Goal: Task Accomplishment & Management: Complete application form

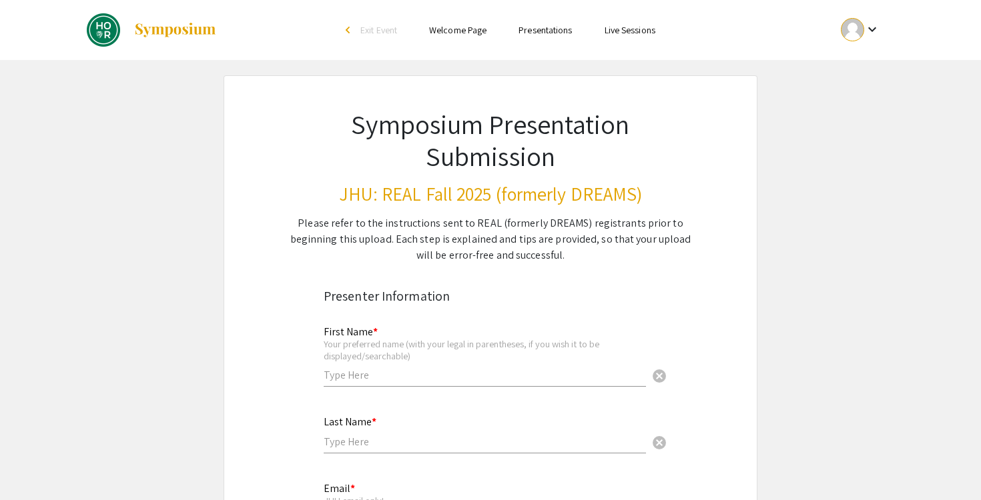
click at [374, 382] on div "First Name * Your preferred name (with your legal in parentheses, if you wish i…" at bounding box center [485, 350] width 322 height 74
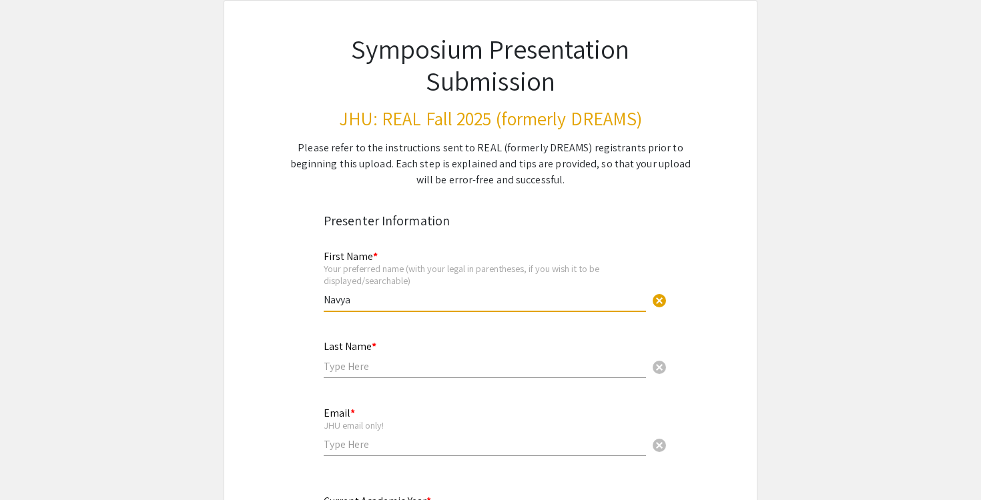
scroll to position [88, 0]
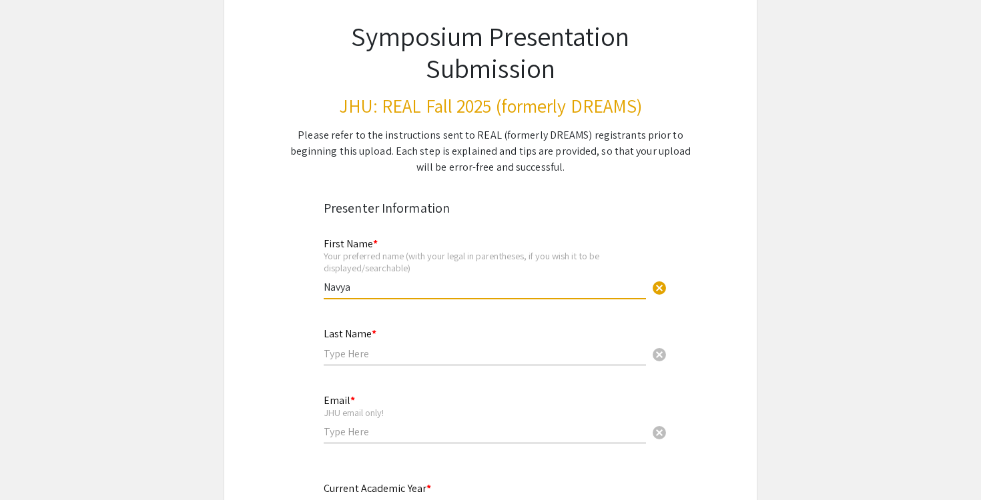
type input "Navya"
click at [400, 352] on input "text" at bounding box center [485, 354] width 322 height 14
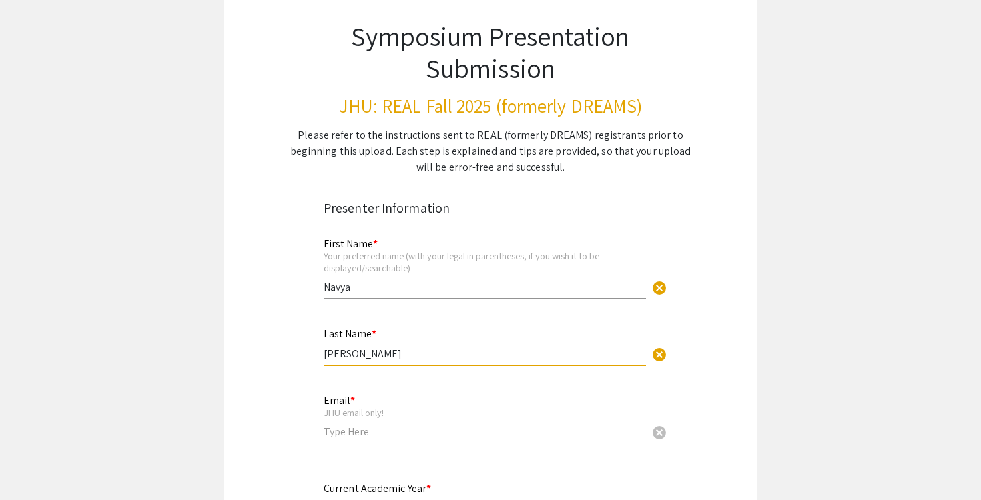
scroll to position [187, 0]
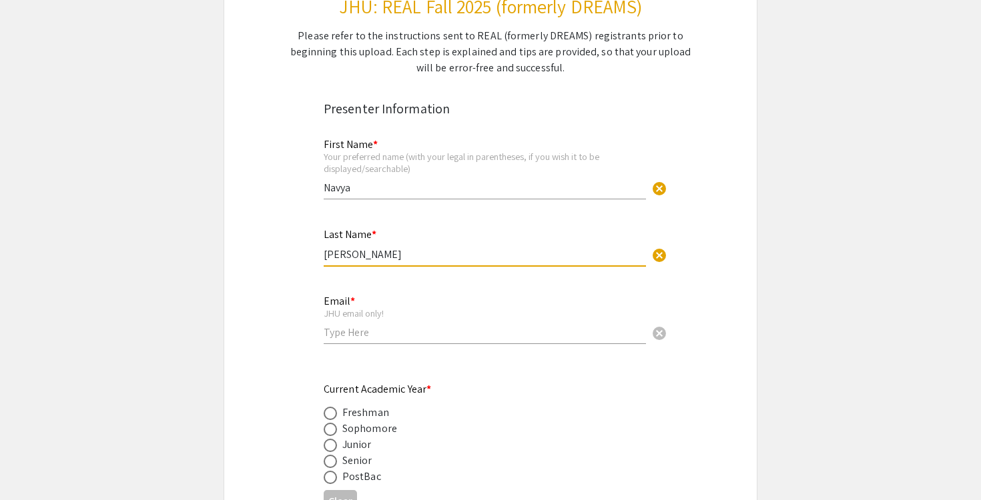
type input "[PERSON_NAME]"
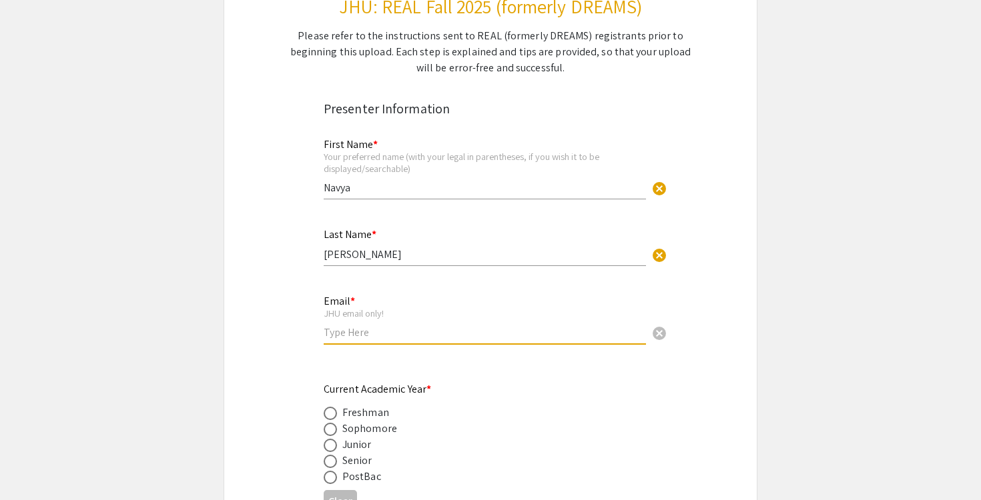
click at [398, 340] on input "email" at bounding box center [485, 333] width 322 height 14
type input "[EMAIL_ADDRESS][DOMAIN_NAME]"
click at [334, 426] on span at bounding box center [330, 429] width 13 height 13
click at [334, 426] on input "radio" at bounding box center [330, 429] width 13 height 13
radio input "true"
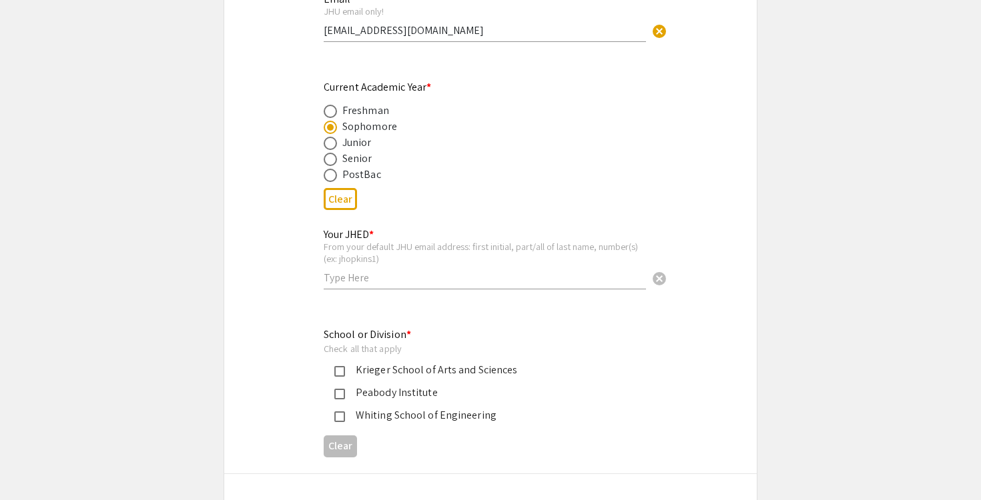
scroll to position [490, 0]
click at [378, 270] on div "Your JHED * From your default JHU email address: first initial, part/all of las…" at bounding box center [485, 252] width 322 height 74
type input "nmehrot2"
click at [363, 374] on div "Krieger School of Arts and Sciences" at bounding box center [485, 370] width 280 height 16
click at [358, 418] on div "Whiting School of Engineering" at bounding box center [485, 415] width 280 height 16
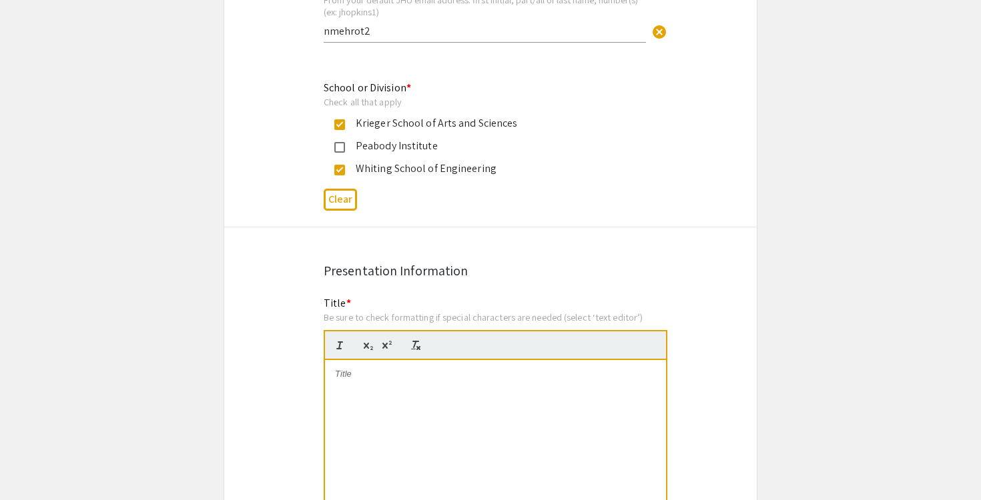
scroll to position [781, 0]
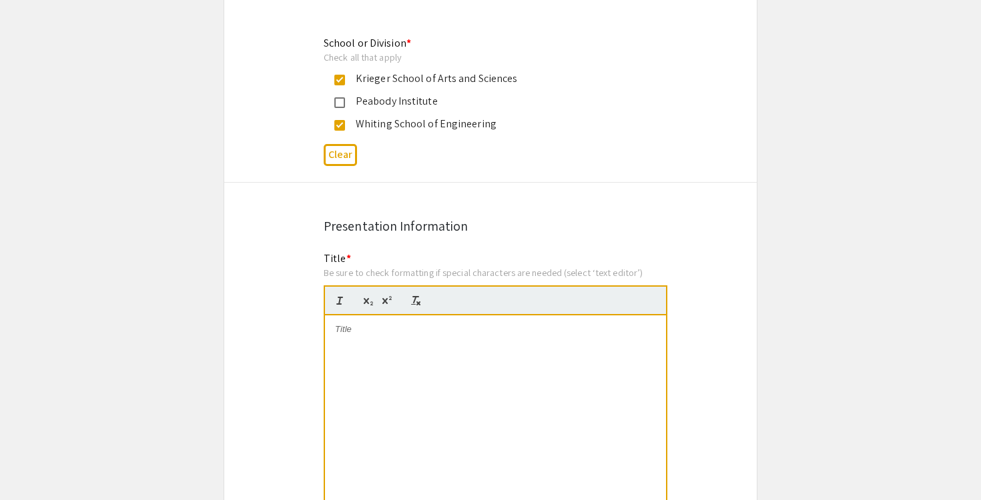
click at [360, 375] on div at bounding box center [495, 416] width 341 height 200
click at [430, 346] on div at bounding box center [495, 416] width 341 height 200
click at [396, 334] on p "Causality in Empirical Studies of Resilience" at bounding box center [495, 330] width 321 height 12
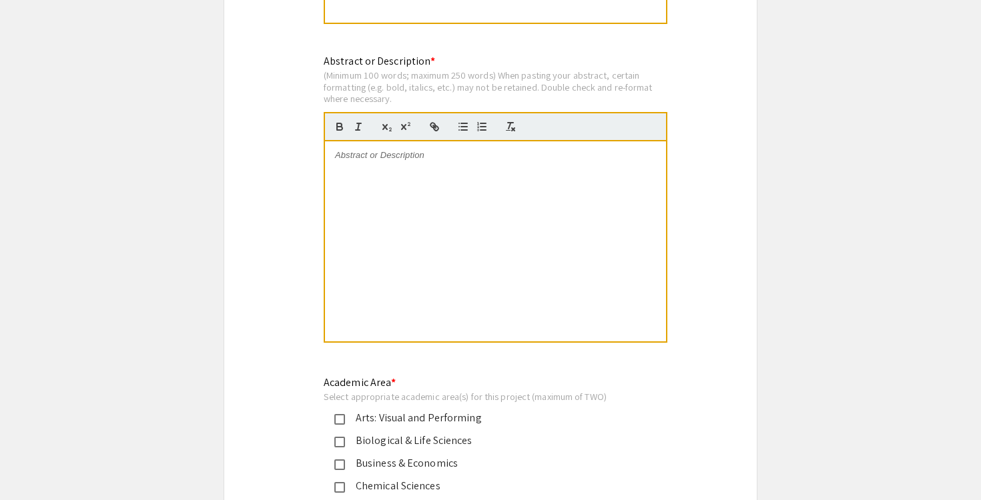
scroll to position [1275, 0]
click at [397, 240] on div at bounding box center [495, 241] width 341 height 200
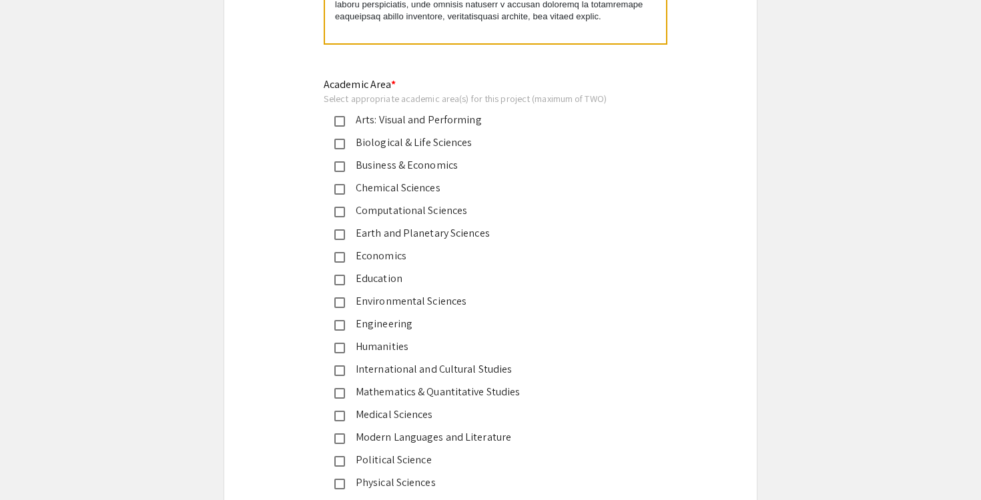
scroll to position [1590, 0]
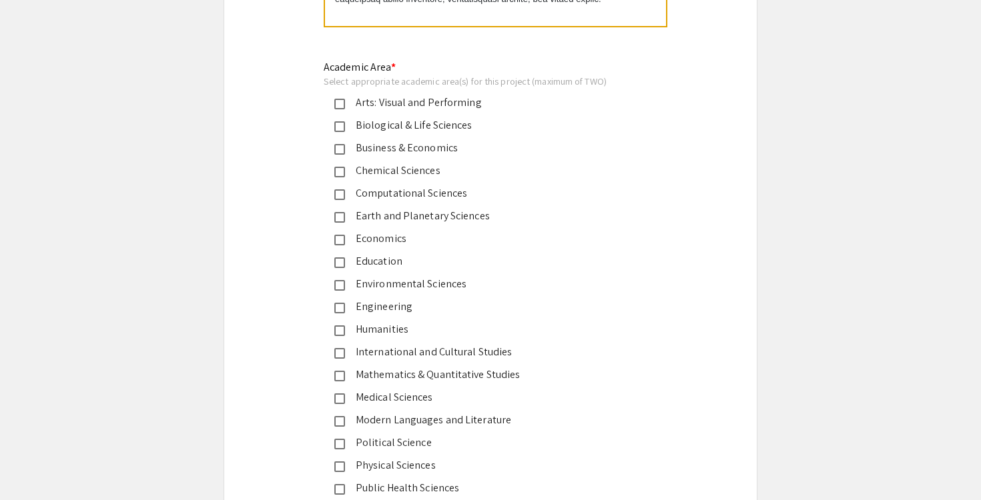
click at [402, 246] on div "Economics" at bounding box center [485, 239] width 280 height 16
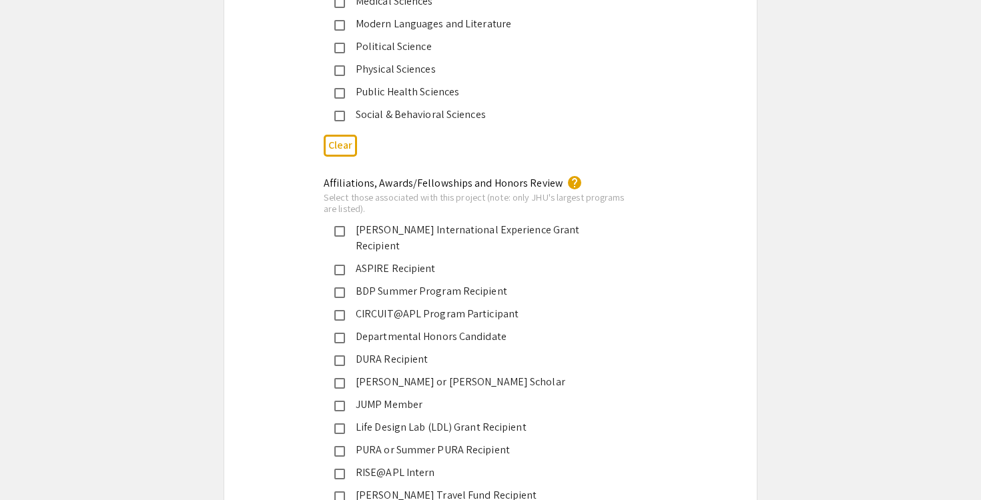
scroll to position [2112, 0]
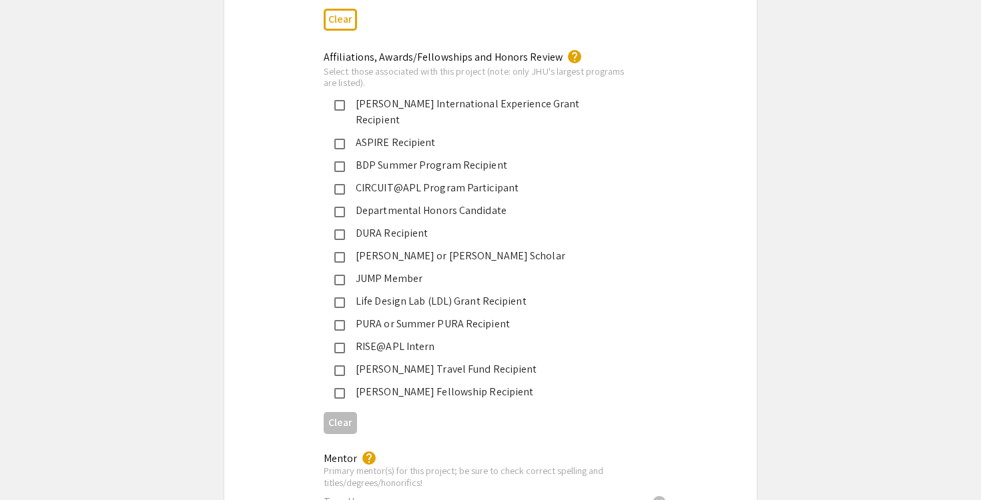
click at [420, 157] on div "BDP Summer Program Recipient" at bounding box center [485, 165] width 280 height 16
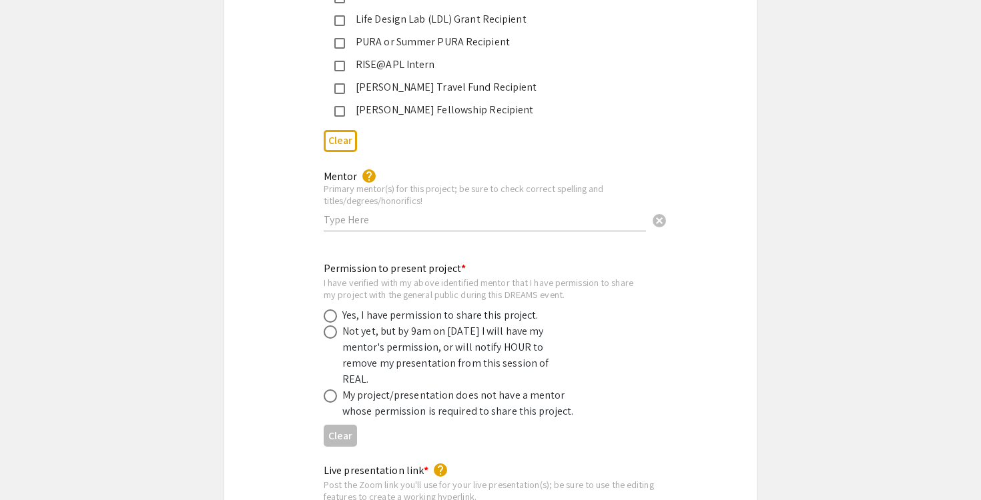
scroll to position [2395, 0]
click at [385, 212] on input "text" at bounding box center [485, 219] width 322 height 14
type input "Dr. [PERSON_NAME] (Bloomberg Distinguished Professor)"
click at [496, 307] on div "Yes, I have permission to share this project." at bounding box center [440, 315] width 196 height 16
click at [334, 309] on span at bounding box center [330, 315] width 13 height 13
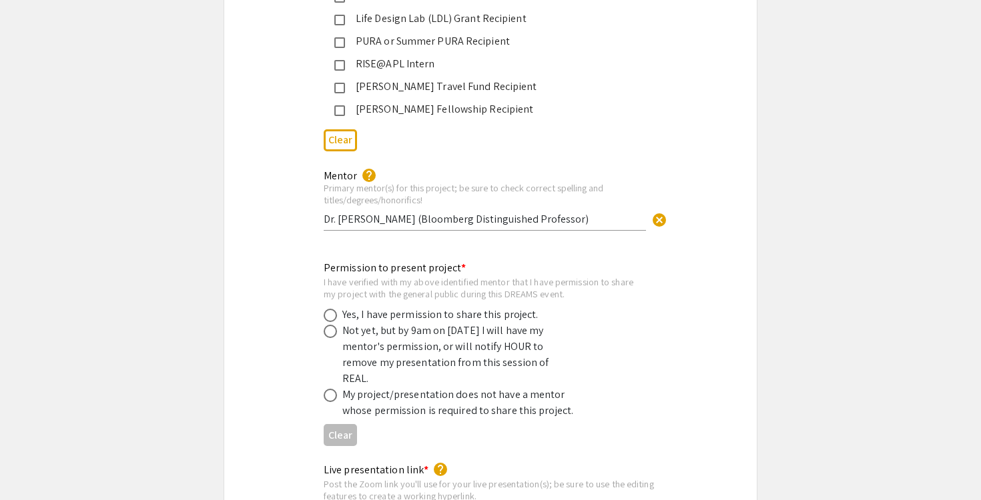
click at [334, 309] on input "radio" at bounding box center [330, 315] width 13 height 13
radio input "true"
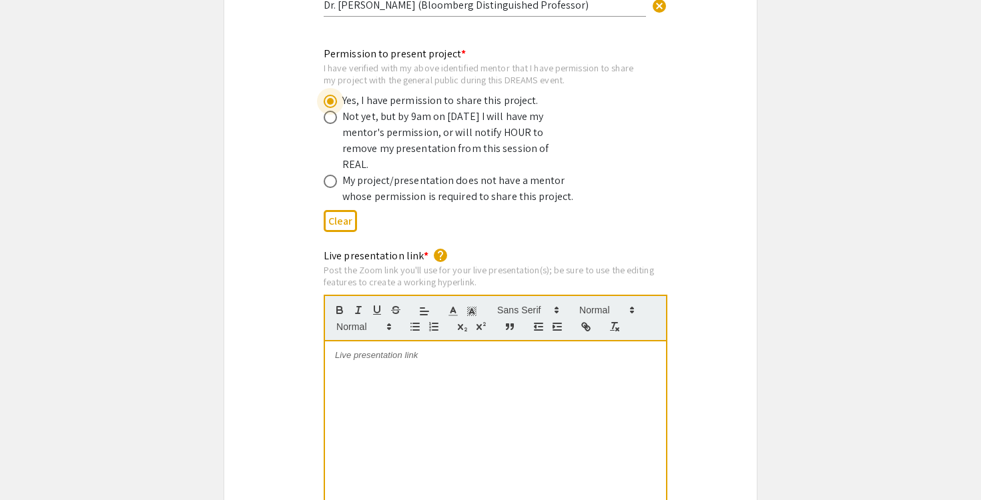
scroll to position [2636, 0]
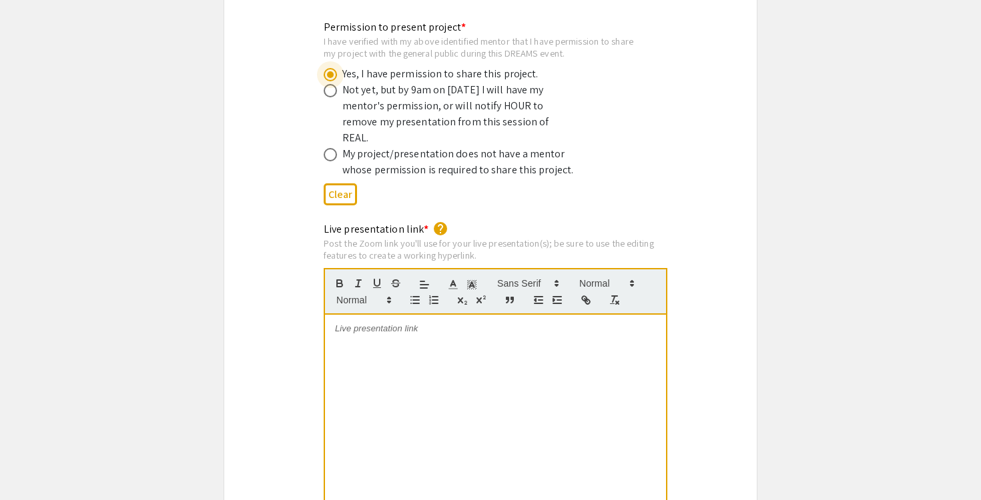
click at [414, 323] on p at bounding box center [495, 329] width 321 height 12
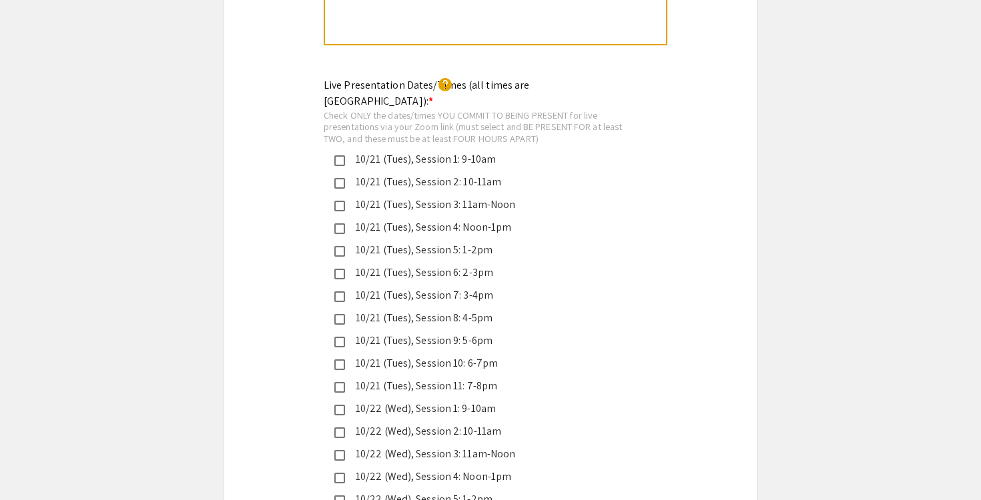
scroll to position [3108, 0]
click at [659, 204] on div "Live Presentation Dates/Times (all times are [GEOGRAPHIC_DATA]): * help Check O…" at bounding box center [490, 505] width 532 height 856
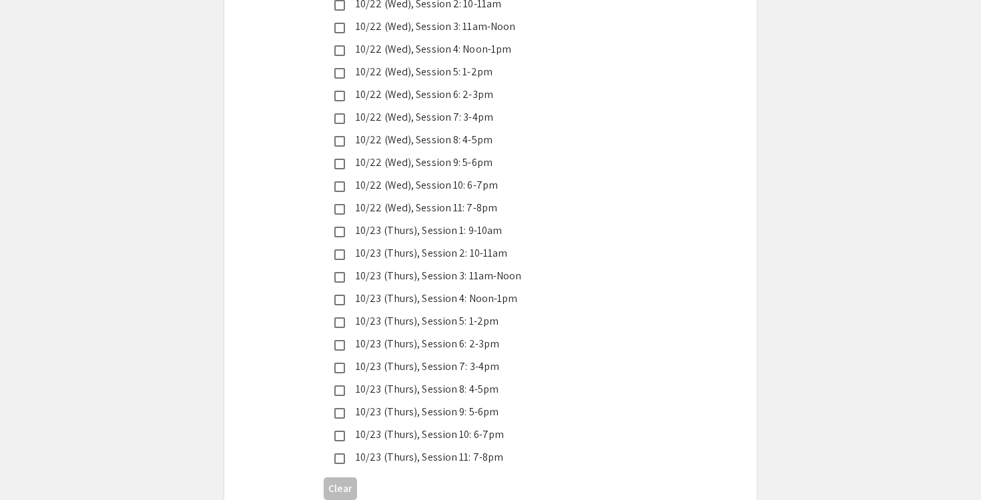
scroll to position [3537, 0]
click at [337, 429] on mat-pseudo-checkbox at bounding box center [339, 434] width 11 height 11
click at [339, 448] on div "10/23 (Thurs), Session 11: 7-8pm" at bounding box center [480, 456] width 312 height 16
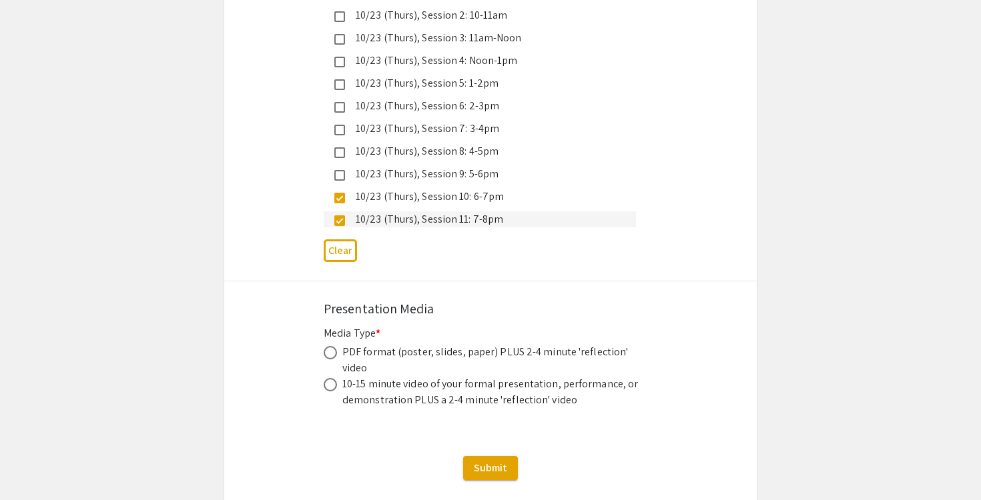
scroll to position [3810, 0]
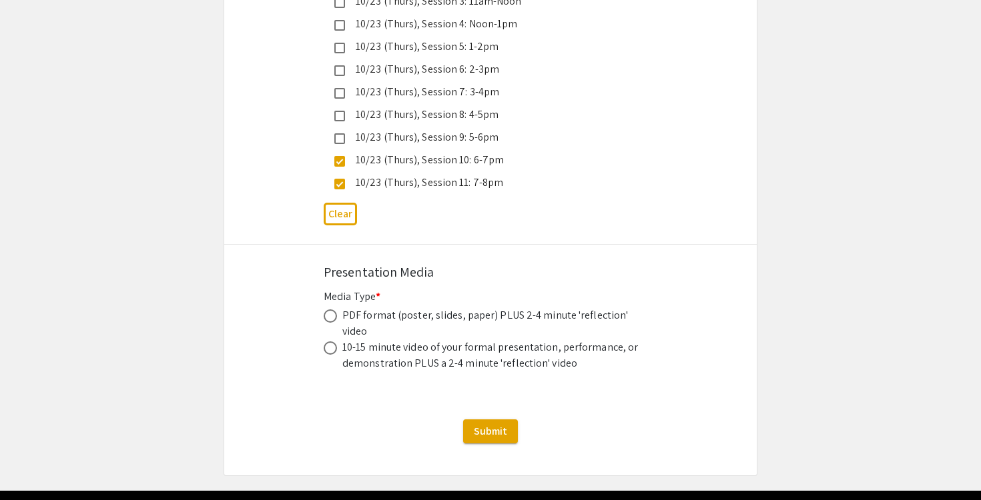
click at [338, 310] on label at bounding box center [333, 316] width 19 height 13
click at [337, 310] on input "radio" at bounding box center [330, 316] width 13 height 13
radio input "true"
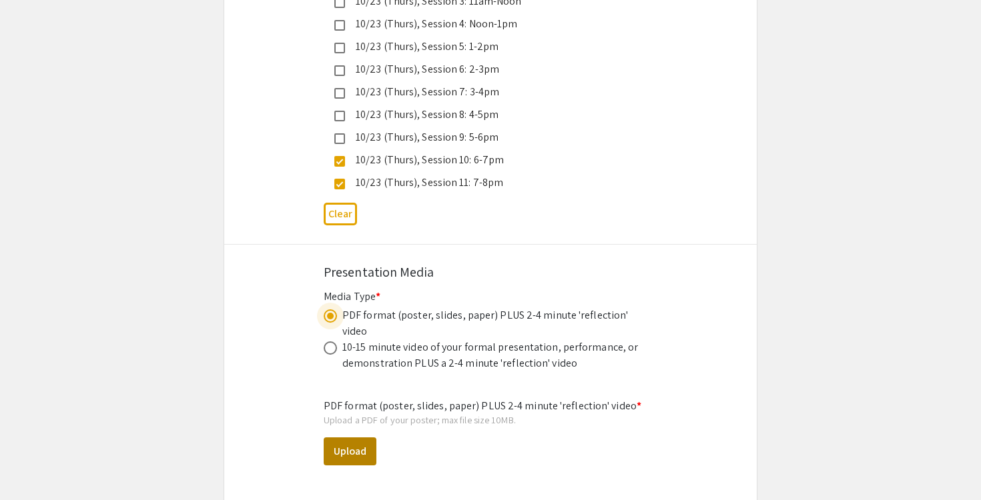
scroll to position [3976, 0]
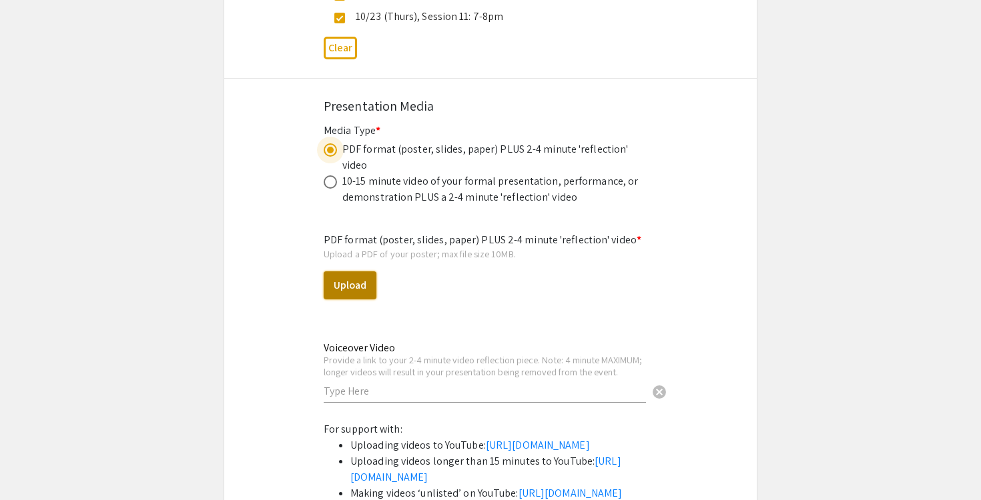
click at [329, 272] on button "Upload" at bounding box center [350, 286] width 53 height 28
select select "custom"
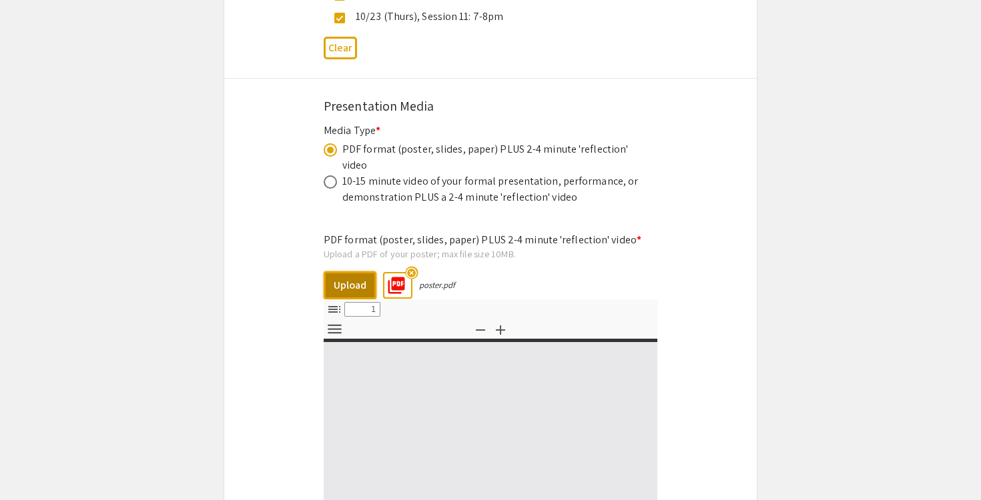
type input "0"
select select "custom"
type input "1"
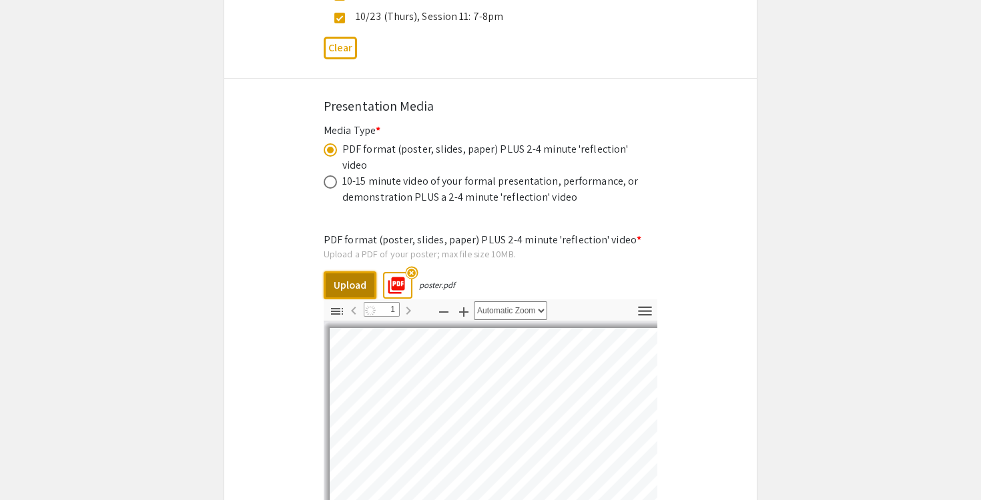
select select "auto"
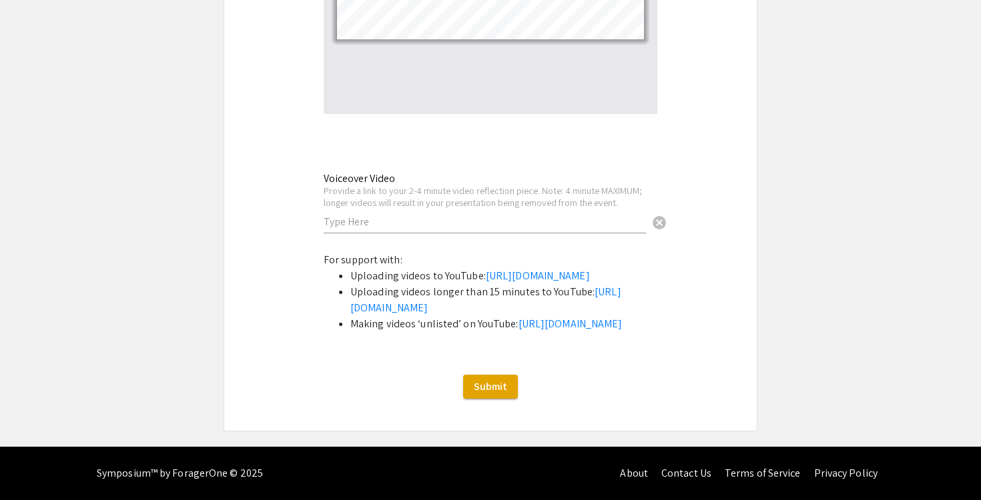
scroll to position [4531, 0]
click at [358, 215] on input "text" at bounding box center [485, 222] width 322 height 14
paste input "[URL][DOMAIN_NAME]"
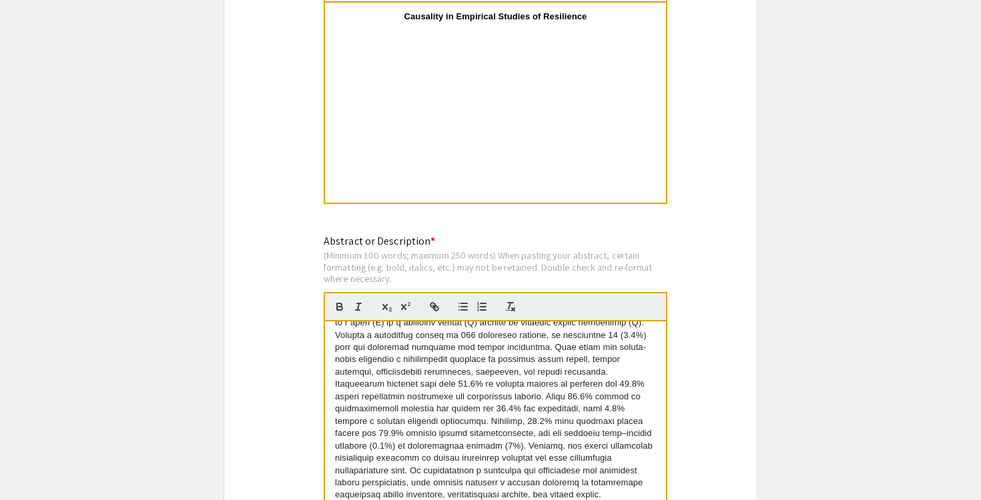
scroll to position [1097, 0]
type input "[URL][DOMAIN_NAME]"
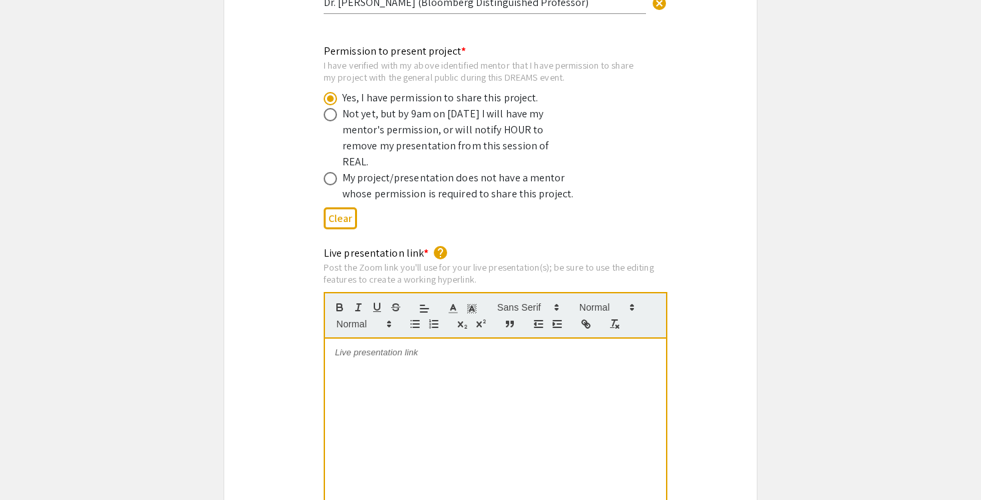
scroll to position [2637, 0]
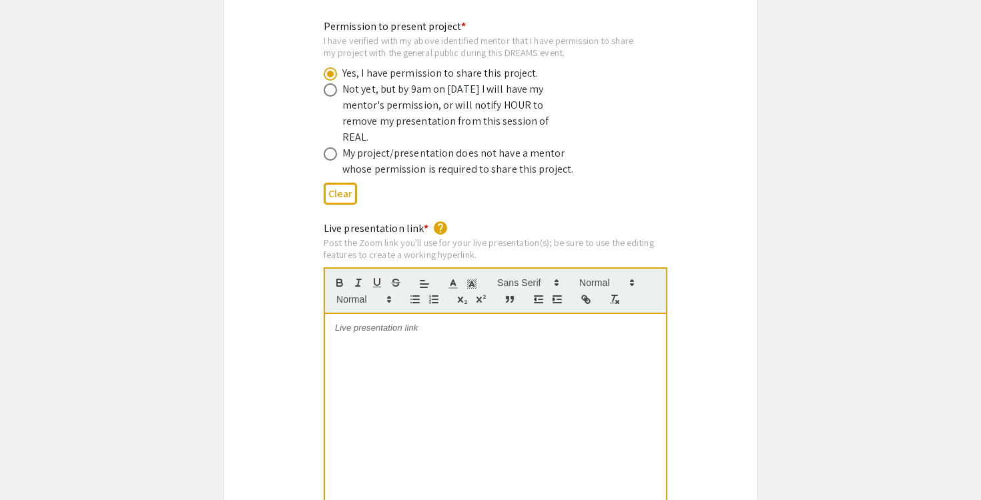
click at [394, 314] on div at bounding box center [495, 414] width 341 height 200
click at [511, 344] on div "[URL][DOMAIN_NAME][SECURITY_DATA]" at bounding box center [495, 414] width 341 height 200
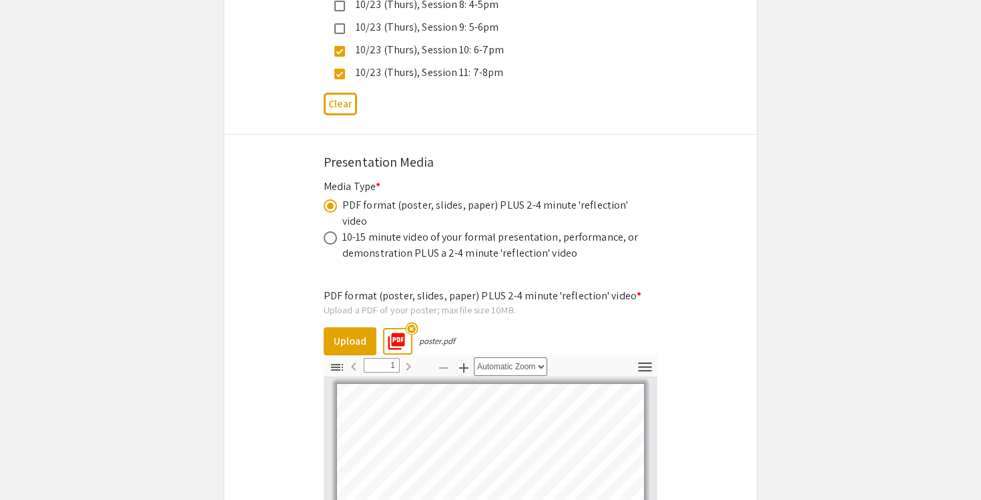
scroll to position [4531, 0]
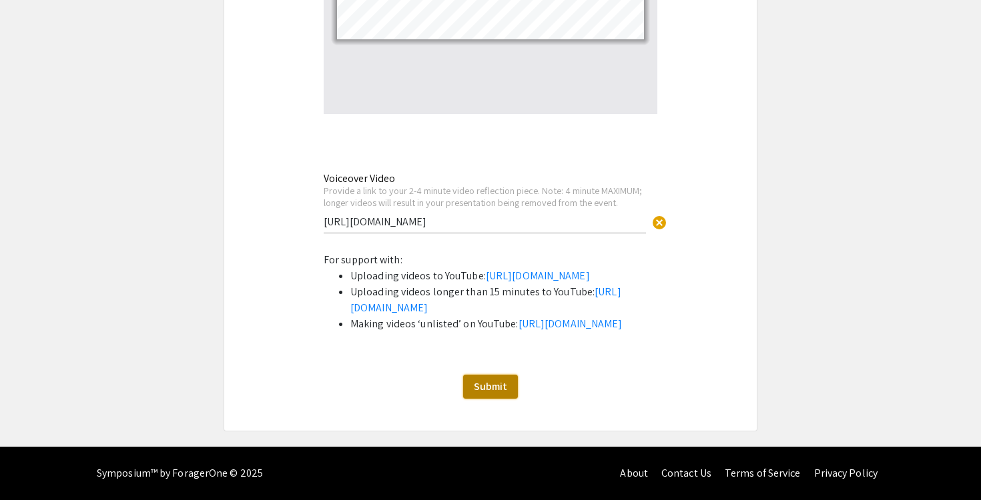
click at [486, 386] on span "Submit" at bounding box center [490, 387] width 33 height 14
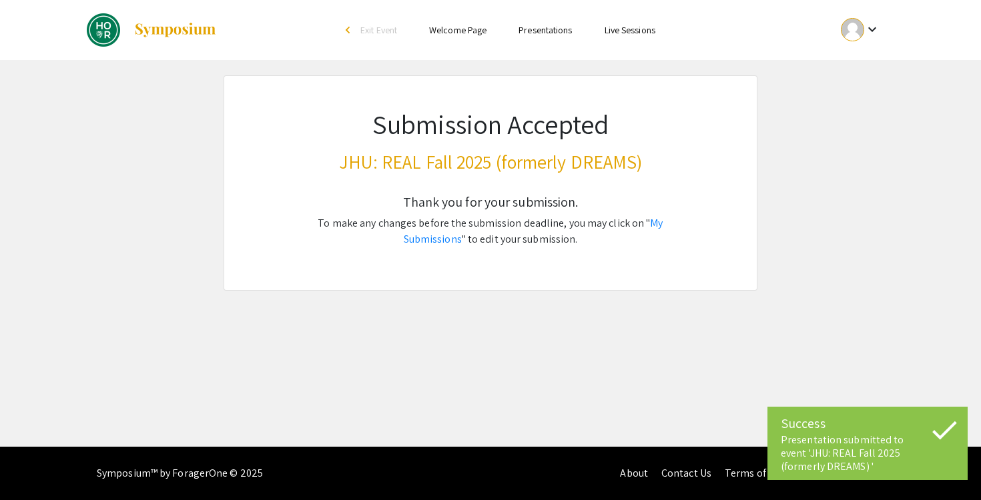
scroll to position [0, 0]
click at [663, 228] on link "My Submissions" at bounding box center [534, 231] width 260 height 30
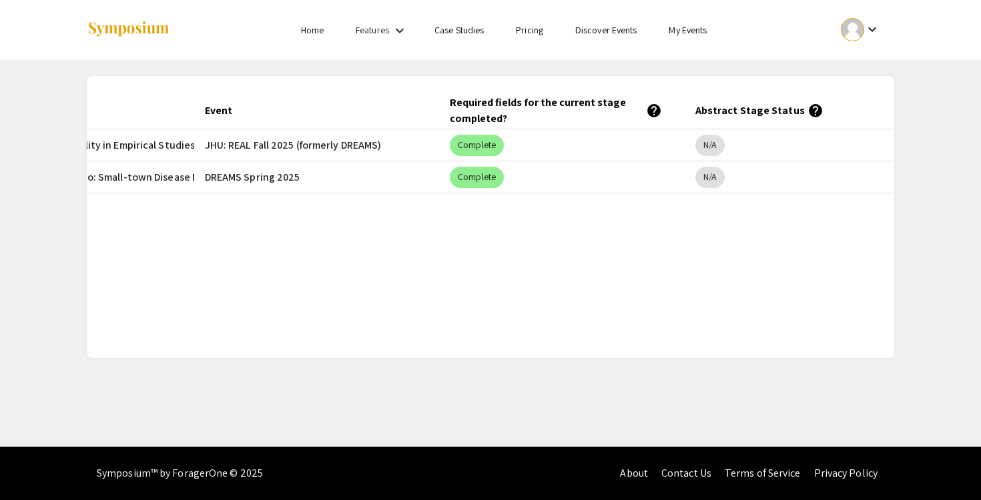
scroll to position [0, 232]
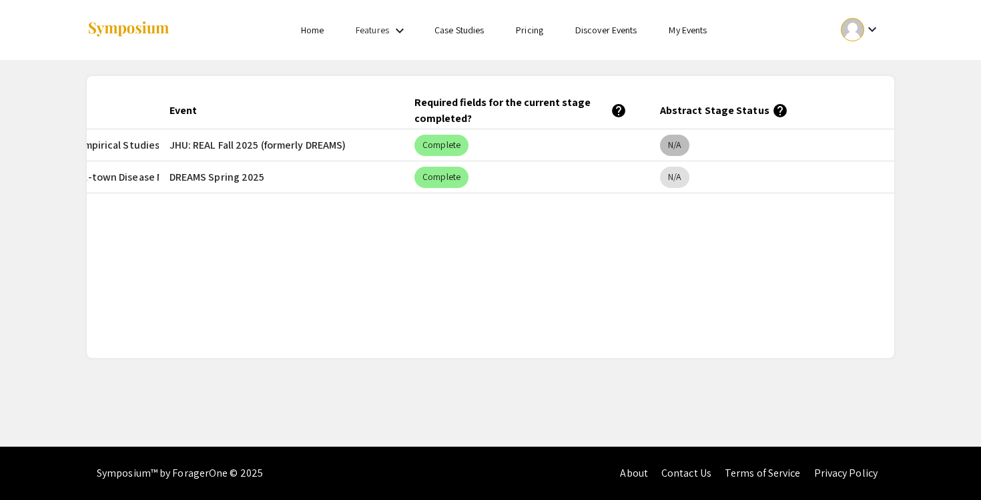
click at [676, 144] on mat-chip "N/A" at bounding box center [674, 145] width 29 height 21
